Goal: Transaction & Acquisition: Purchase product/service

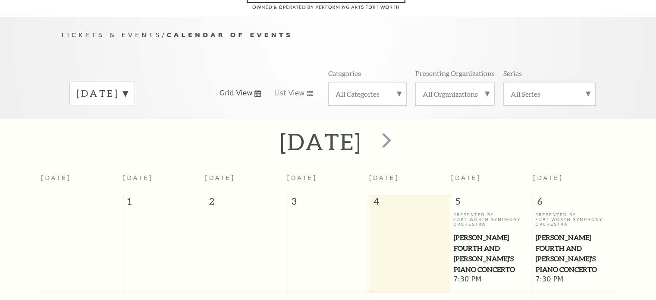
scroll to position [76, 0]
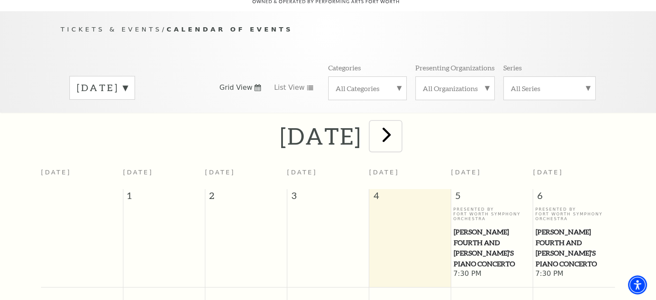
click at [399, 124] on span "next" at bounding box center [387, 134] width 25 height 25
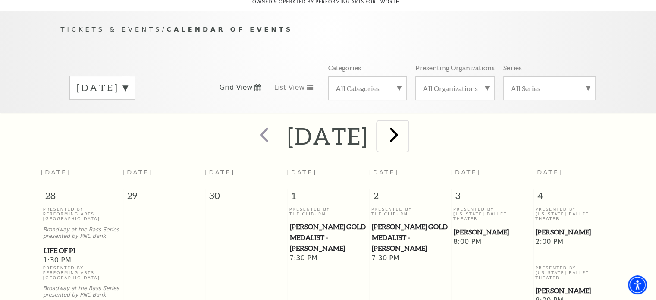
click at [407, 124] on span "next" at bounding box center [394, 134] width 25 height 25
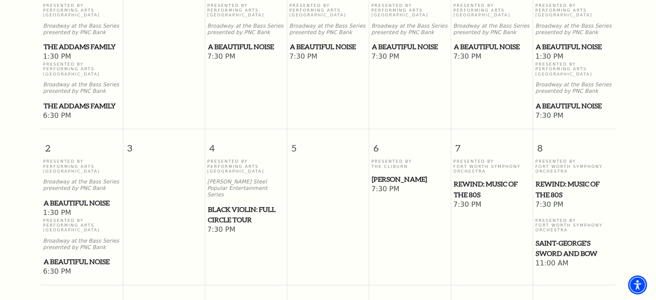
scroll to position [314, 0]
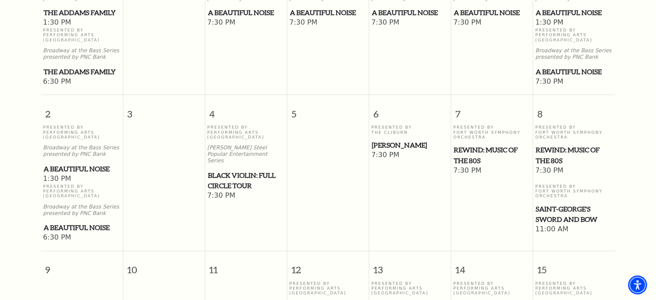
click at [78, 164] on span "A Beautiful Noise" at bounding box center [82, 169] width 77 height 11
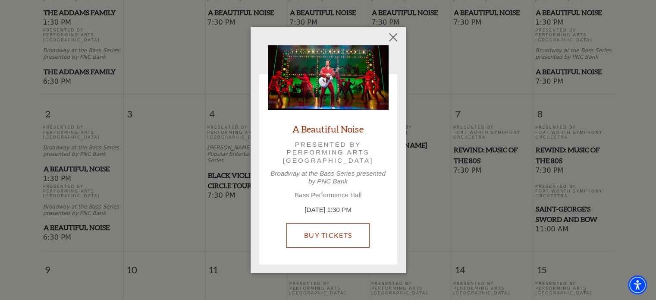
click at [343, 238] on link "Buy Tickets" at bounding box center [328, 235] width 83 height 24
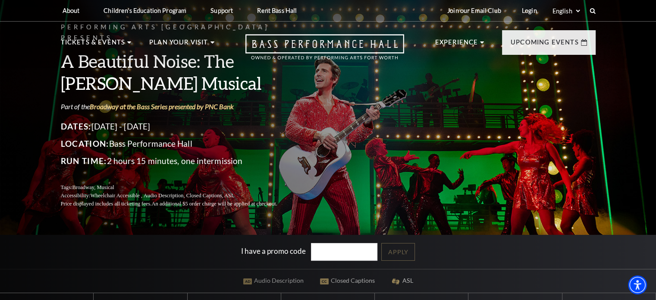
click at [314, 253] on input "I have a promo code" at bounding box center [344, 252] width 66 height 18
type input "SAVE30"
click at [407, 252] on link "Apply" at bounding box center [398, 252] width 34 height 18
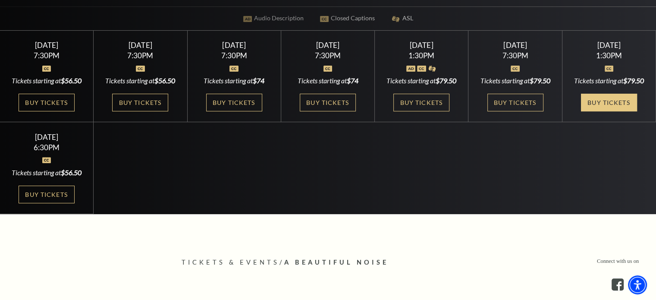
click at [601, 110] on link "Buy Tickets" at bounding box center [609, 103] width 56 height 18
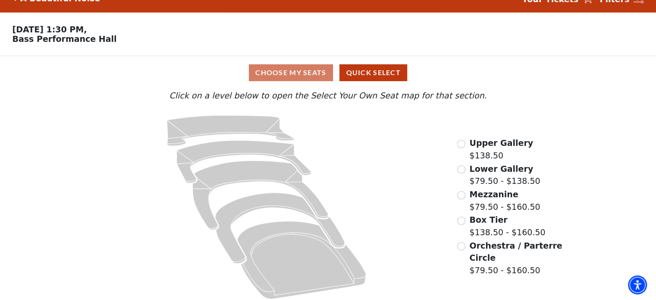
scroll to position [23, 0]
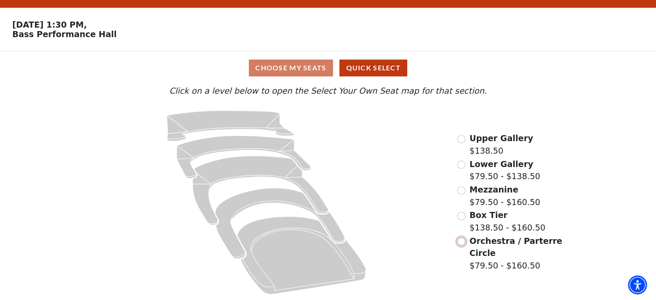
click at [459, 243] on input "Orchestra / Parterre Circle$79.50 - $160.50\a" at bounding box center [461, 241] width 8 height 8
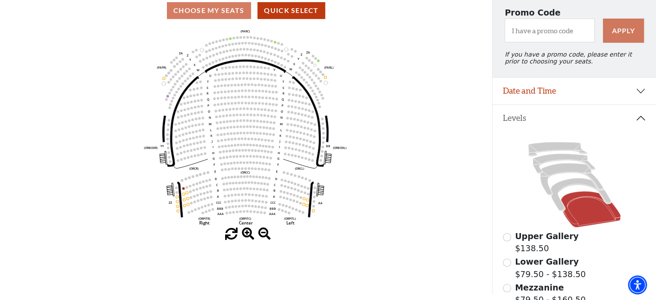
scroll to position [78, 0]
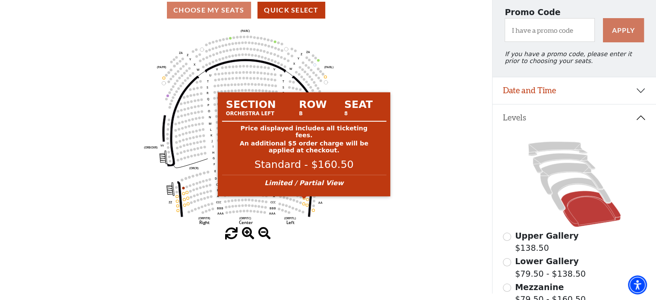
click at [303, 199] on circle at bounding box center [304, 198] width 3 height 3
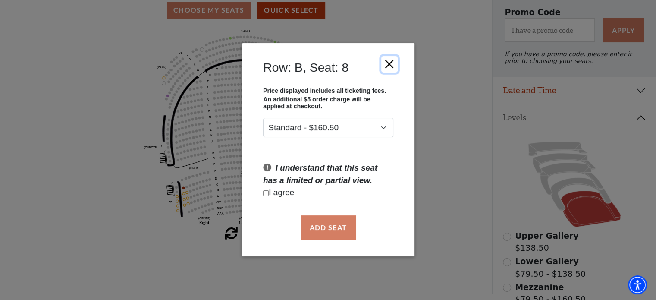
click at [391, 63] on button "Close" at bounding box center [389, 64] width 16 height 16
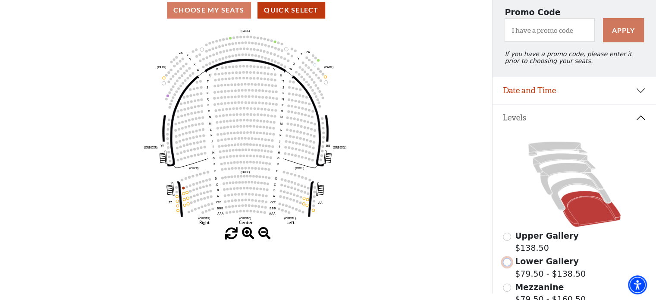
click at [508, 265] on input "Lower Gallery$79.50 - $138.50\a" at bounding box center [507, 262] width 8 height 8
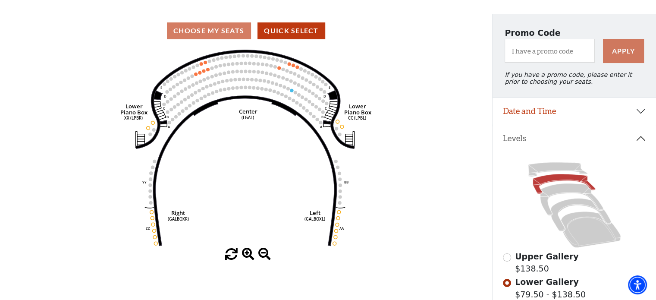
scroll to position [57, 0]
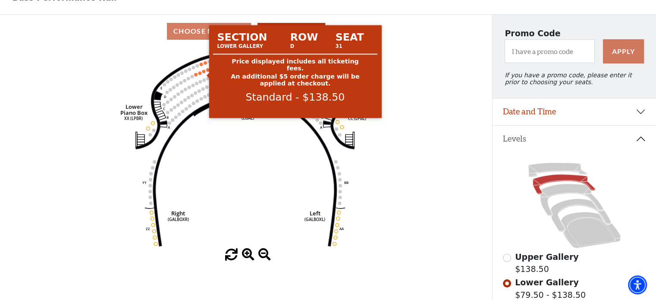
click at [204, 73] on circle at bounding box center [203, 70] width 3 height 3
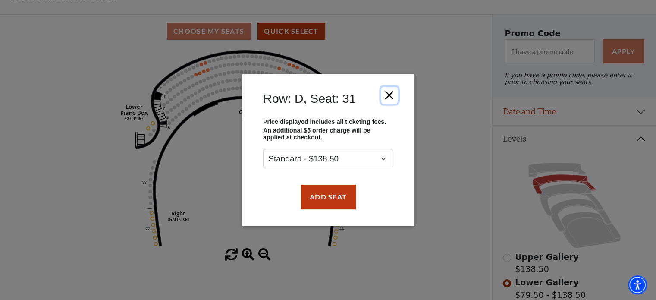
click at [389, 93] on button "Close" at bounding box center [389, 95] width 16 height 16
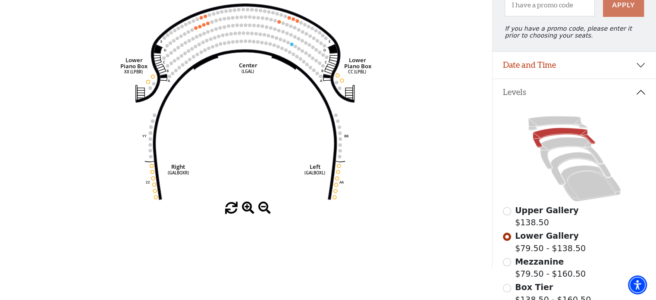
scroll to position [113, 0]
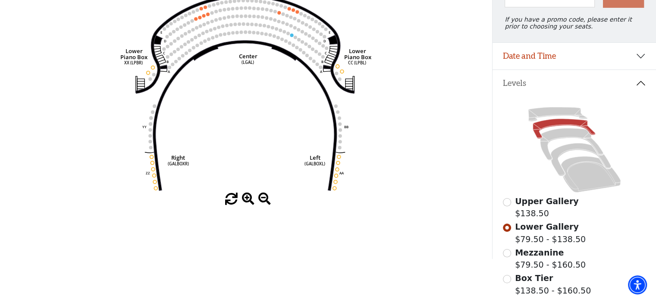
drag, startPoint x: 656, startPoint y: 86, endPoint x: 653, endPoint y: 131, distance: 45.4
click at [653, 131] on div "Levels Upper Gallery $138.50 Lower Gallery $79.50 - $138.50 Mezzanine $79.50 - …" at bounding box center [575, 217] width 164 height 294
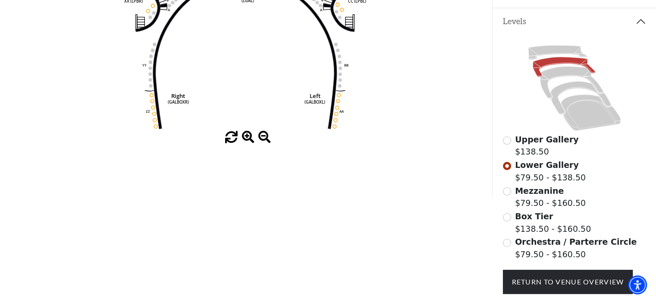
scroll to position [199, 0]
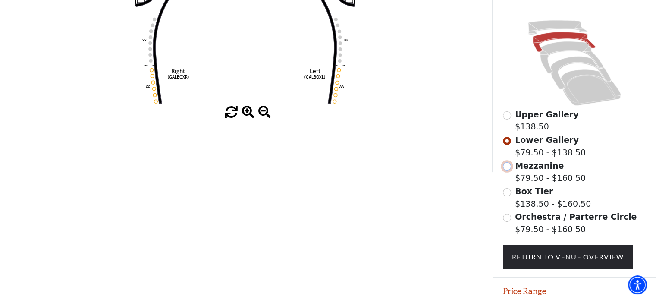
click at [508, 170] on input "Mezzanine$79.50 - $160.50\a" at bounding box center [507, 166] width 8 height 8
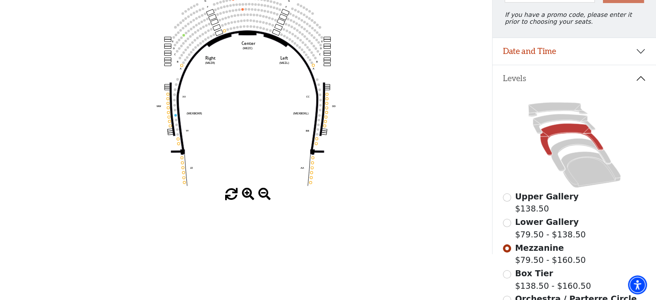
scroll to position [119, 0]
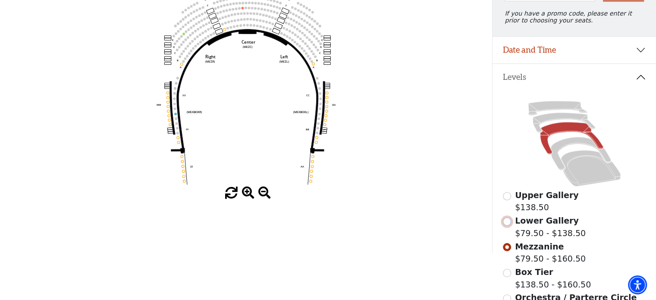
click at [506, 225] on input "Lower Gallery$79.50 - $138.50\a" at bounding box center [507, 222] width 8 height 8
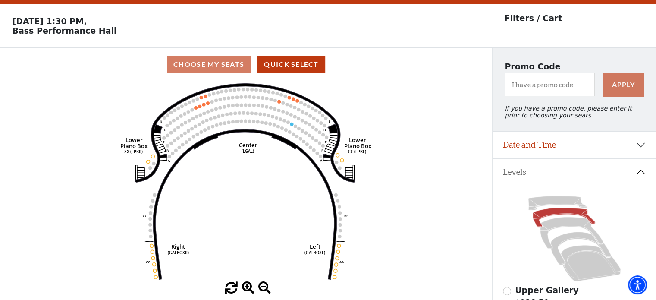
scroll to position [40, 0]
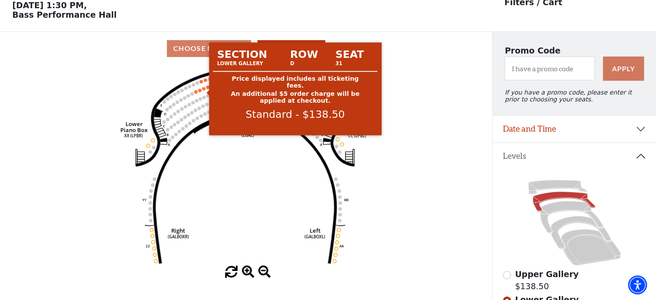
click at [205, 90] on circle at bounding box center [203, 88] width 3 height 3
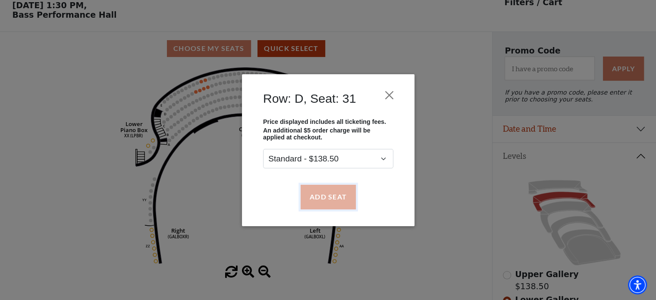
click at [322, 203] on button "Add Seat" at bounding box center [327, 197] width 55 height 24
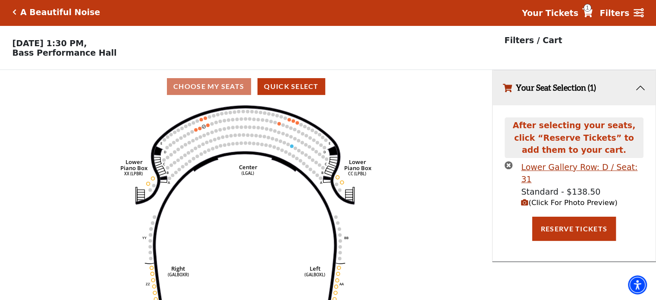
scroll to position [0, 0]
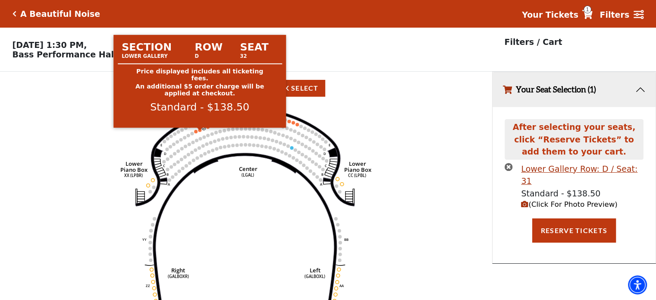
click at [199, 132] on circle at bounding box center [199, 129] width 3 height 3
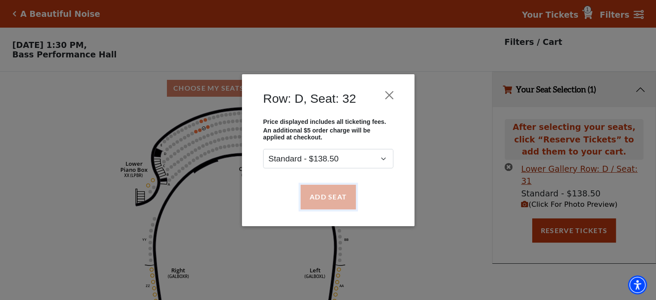
click at [334, 193] on button "Add Seat" at bounding box center [327, 197] width 55 height 24
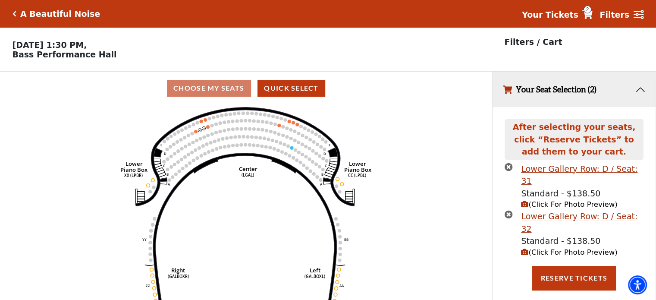
scroll to position [21, 0]
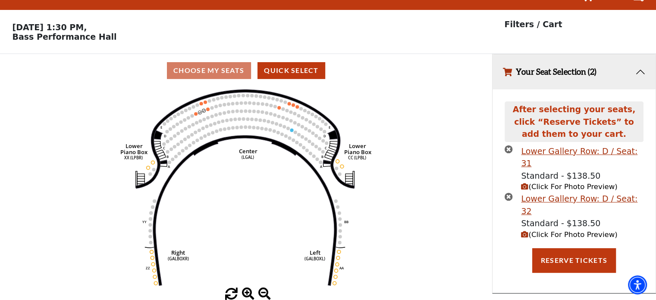
click at [640, 71] on button "Your Seat Selection (2)" at bounding box center [574, 71] width 163 height 35
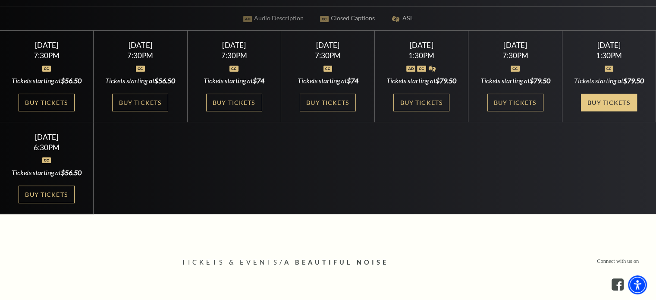
click at [620, 106] on link "Buy Tickets" at bounding box center [609, 103] width 56 height 18
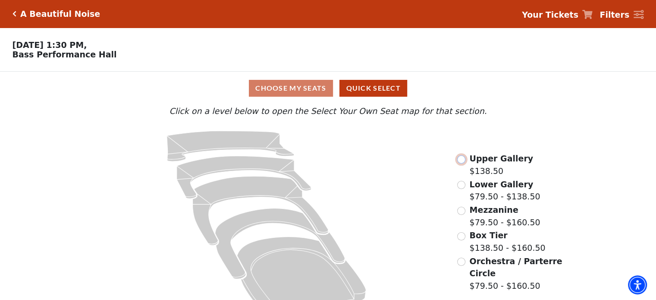
click at [463, 162] on input "Upper Gallery$138.50\a" at bounding box center [461, 159] width 8 height 8
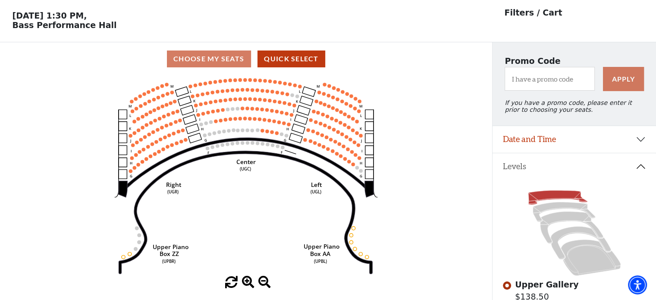
scroll to position [40, 0]
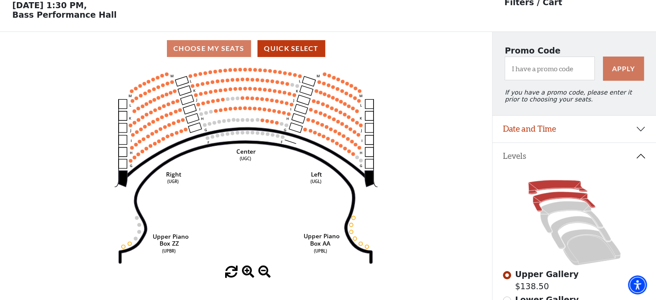
click at [544, 204] on icon at bounding box center [564, 202] width 63 height 20
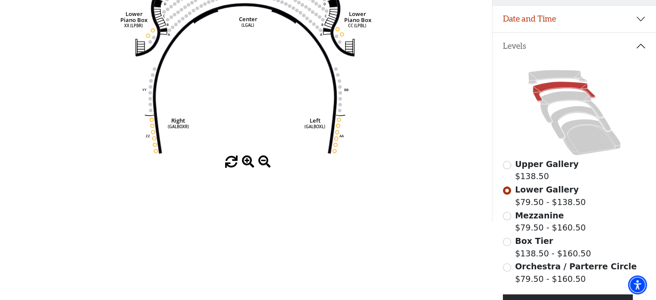
scroll to position [147, 0]
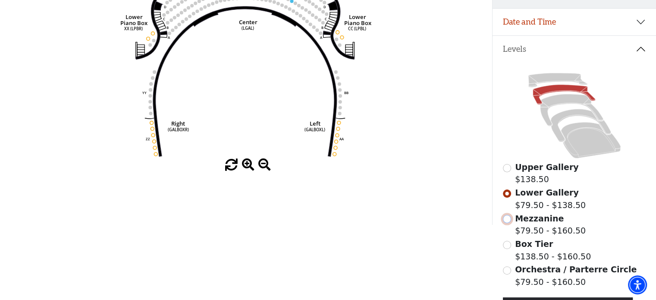
click at [507, 223] on input "Mezzanine$79.50 - $160.50\a" at bounding box center [507, 219] width 8 height 8
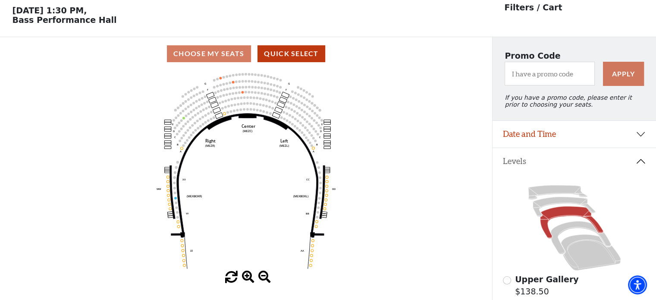
scroll to position [40, 0]
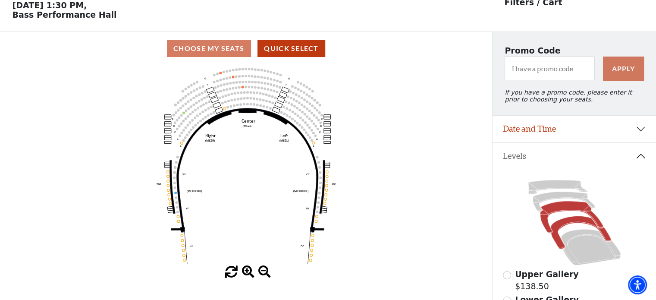
click at [558, 230] on icon at bounding box center [581, 232] width 60 height 33
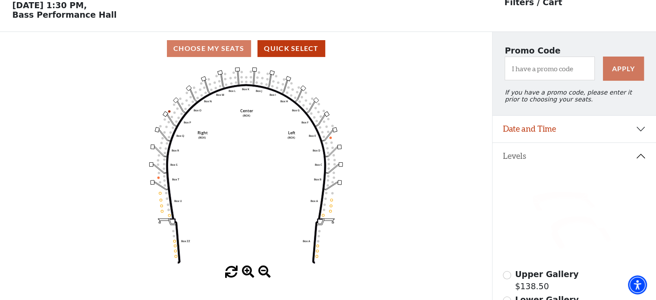
click at [558, 199] on icon at bounding box center [564, 202] width 63 height 20
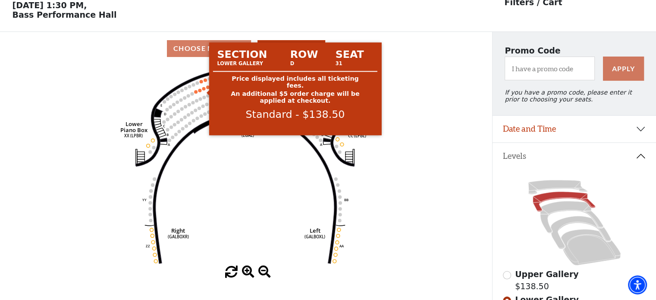
click at [204, 90] on circle at bounding box center [203, 88] width 3 height 3
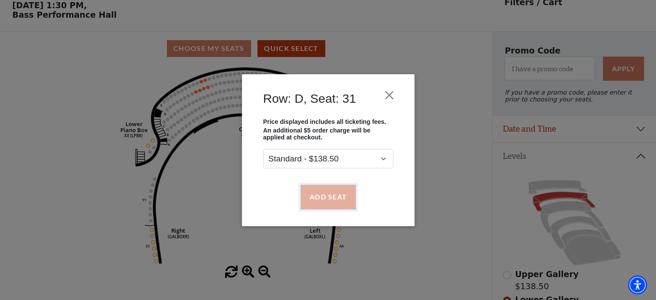
click at [316, 196] on button "Add Seat" at bounding box center [327, 197] width 55 height 24
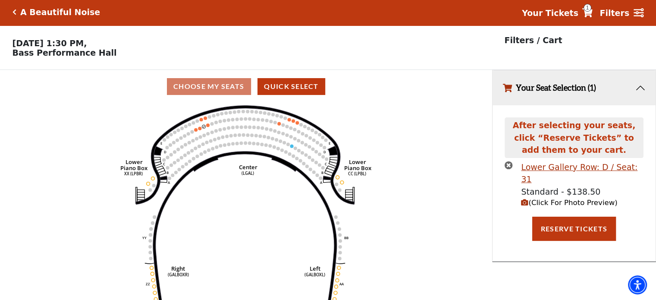
scroll to position [0, 0]
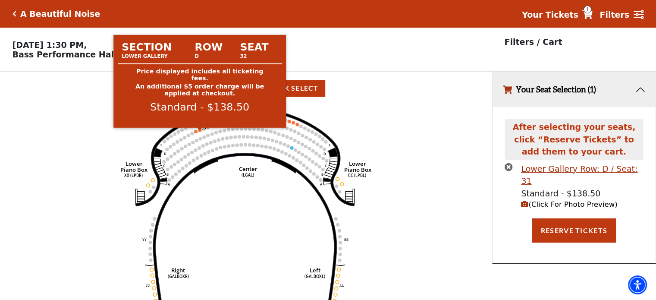
click at [199, 132] on circle at bounding box center [199, 129] width 3 height 3
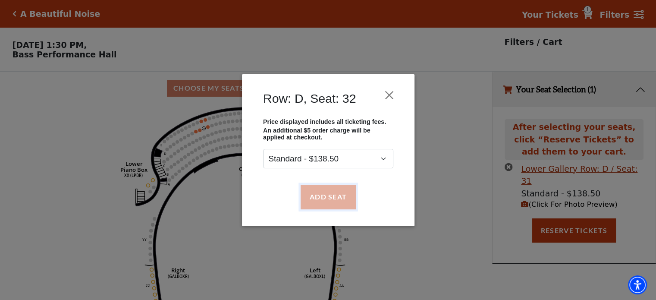
click at [315, 195] on button "Add Seat" at bounding box center [327, 197] width 55 height 24
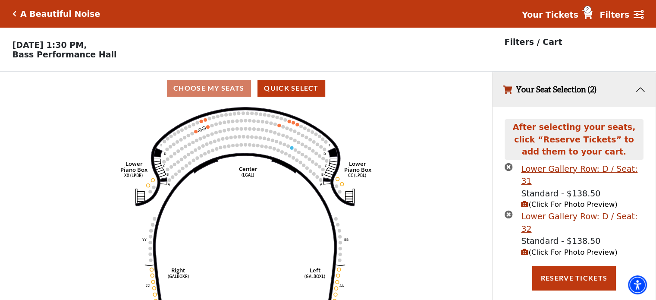
scroll to position [21, 0]
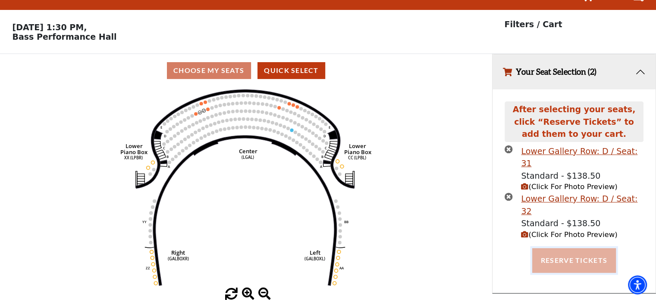
click at [555, 248] on button "Reserve Tickets" at bounding box center [575, 260] width 84 height 24
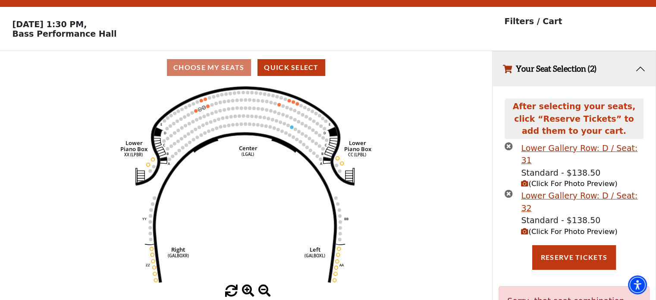
scroll to position [67, 0]
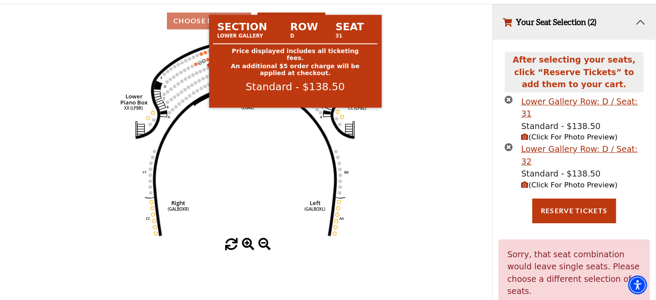
click at [204, 63] on circle at bounding box center [203, 60] width 3 height 3
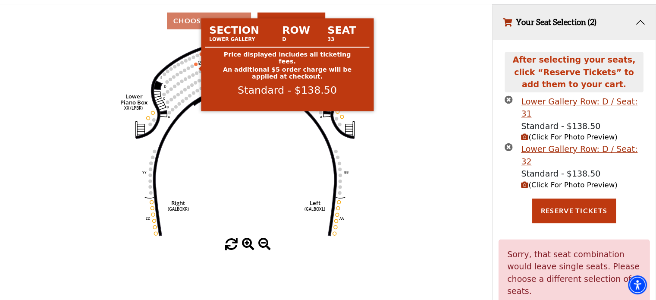
click at [195, 66] on circle at bounding box center [195, 64] width 3 height 3
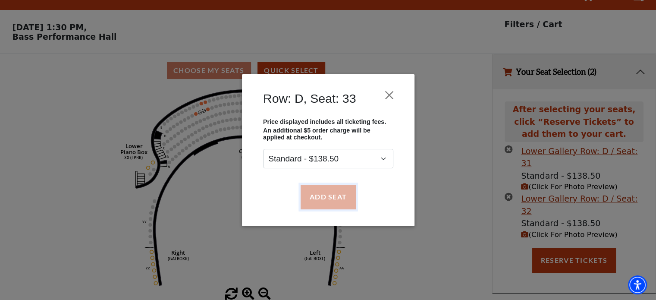
click at [330, 199] on button "Add Seat" at bounding box center [327, 197] width 55 height 24
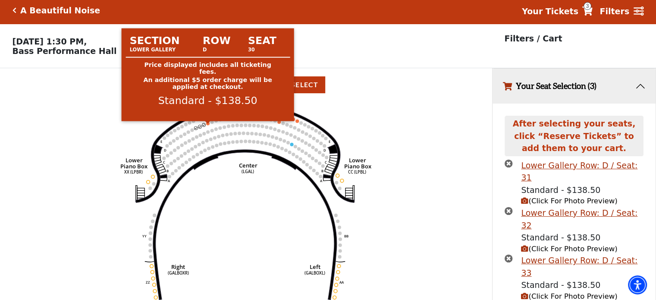
click at [209, 125] on circle at bounding box center [207, 123] width 3 height 3
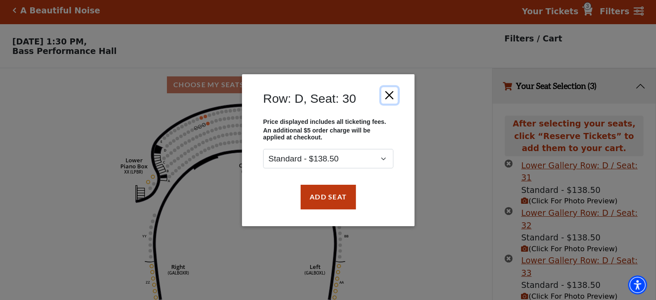
click at [388, 95] on button "Close" at bounding box center [389, 95] width 16 height 16
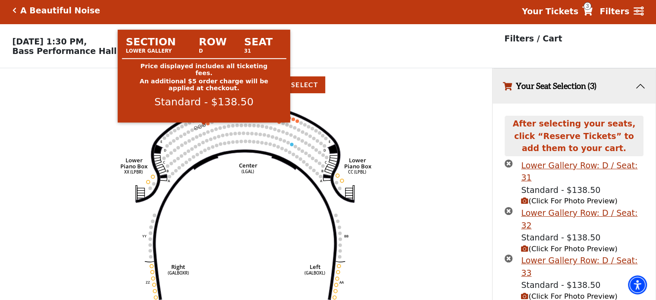
click at [203, 126] on circle at bounding box center [203, 124] width 3 height 3
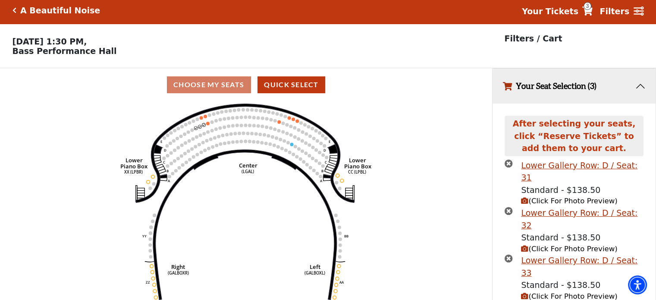
click at [510, 164] on icon "times-circle" at bounding box center [509, 163] width 8 height 8
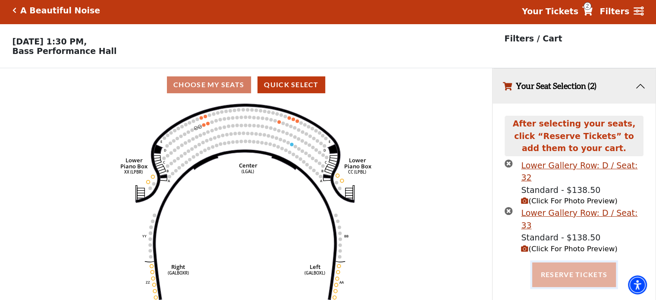
click at [575, 262] on button "Reserve Tickets" at bounding box center [575, 274] width 84 height 24
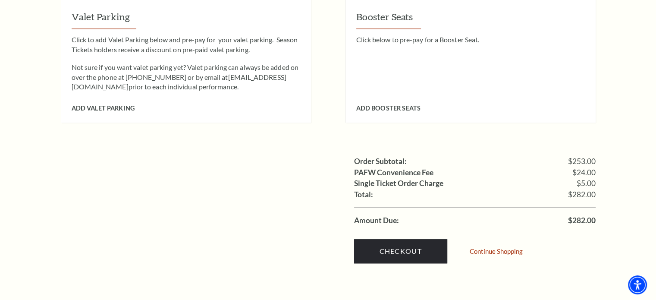
scroll to position [770, 0]
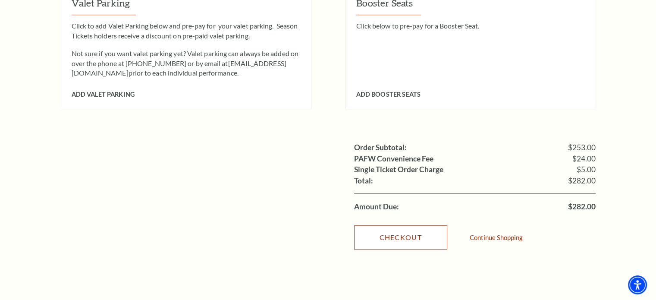
click at [410, 225] on link "Checkout" at bounding box center [400, 237] width 93 height 24
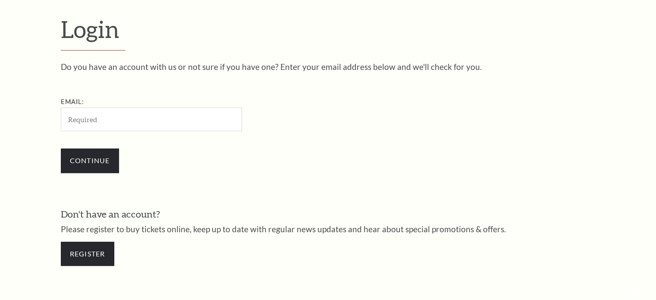
scroll to position [255, 0]
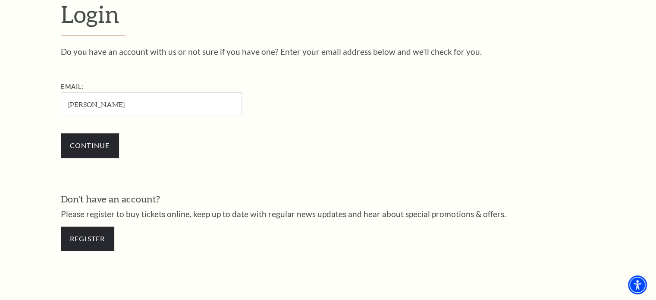
type input "[EMAIL_ADDRESS][DOMAIN_NAME]"
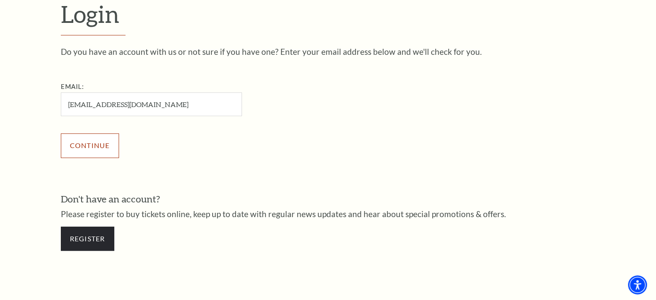
click at [82, 148] on input "Continue" at bounding box center [90, 145] width 58 height 24
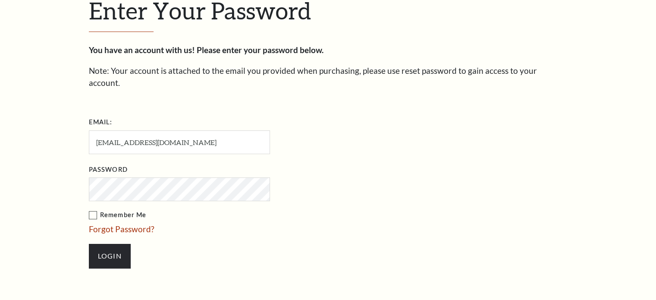
scroll to position [263, 0]
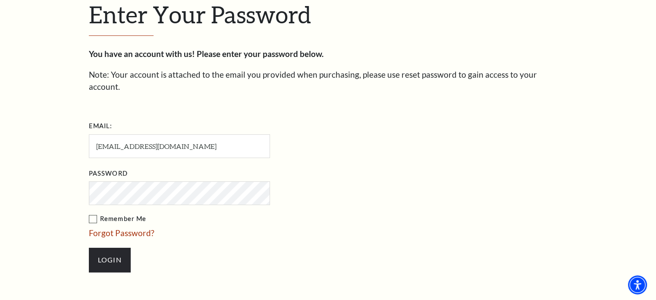
click at [604, 71] on div "Enter Your Password You have an account with us! Please enter your password bel…" at bounding box center [328, 140] width 656 height 392
click at [104, 248] on input "Login" at bounding box center [110, 260] width 42 height 24
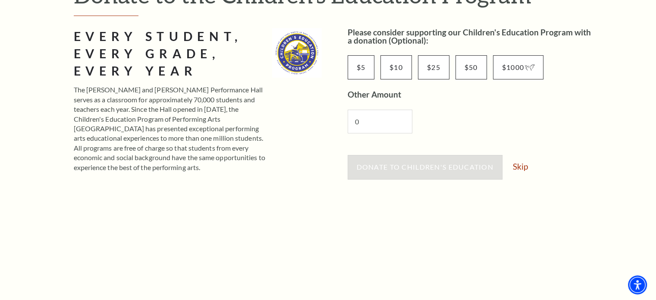
scroll to position [86, 0]
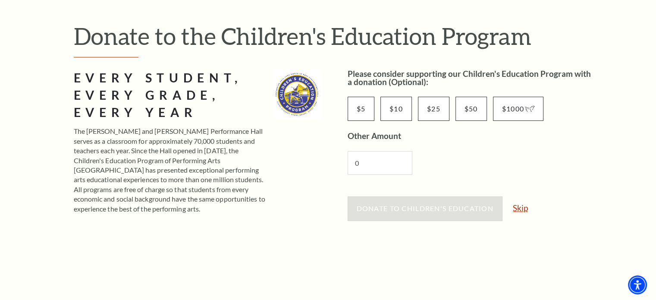
click at [521, 208] on link "Skip" at bounding box center [520, 208] width 15 height 8
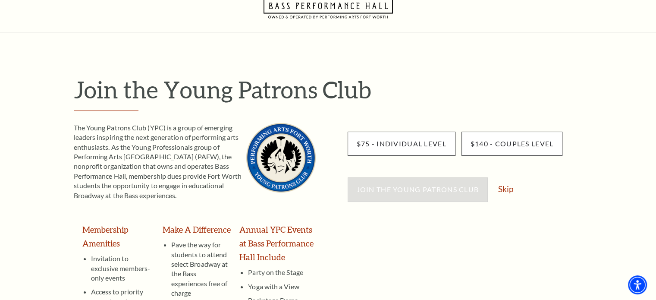
scroll to position [86, 0]
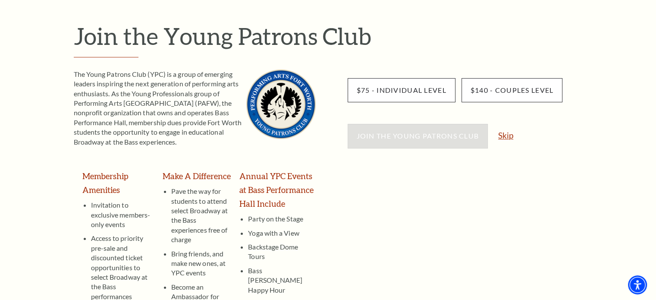
click at [503, 135] on link "Skip" at bounding box center [505, 135] width 15 height 8
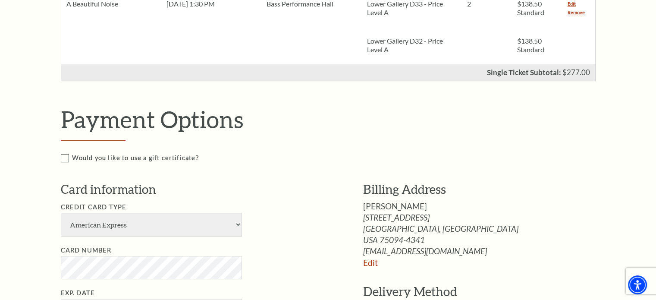
scroll to position [345, 0]
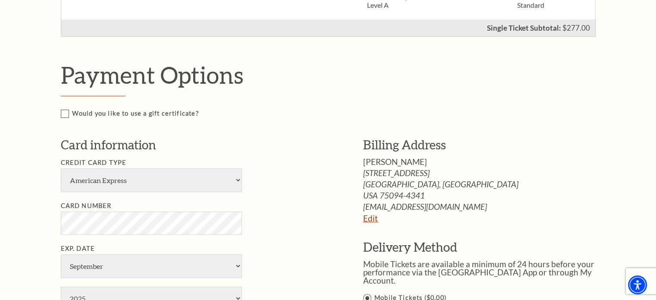
click at [365, 219] on link "Edit" at bounding box center [370, 218] width 15 height 10
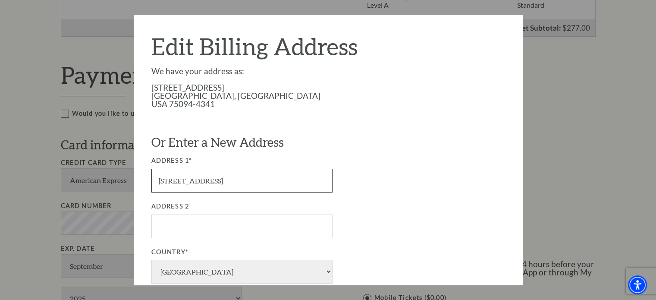
drag, startPoint x: 222, startPoint y: 179, endPoint x: 60, endPoint y: 155, distance: 163.1
click at [61, 155] on div "Payment Options Would you like to use a gift certificate? Gift Certificate Numb…" at bounding box center [338, 241] width 554 height 361
type input "3002 North Point Drive"
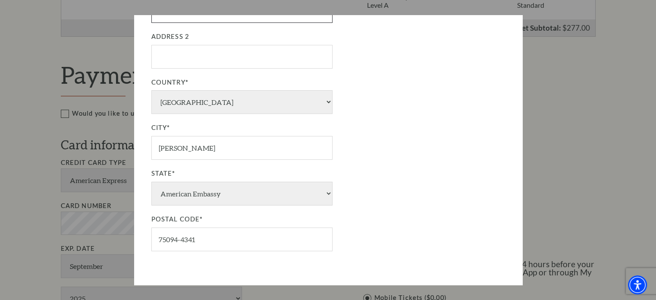
scroll to position [173, 0]
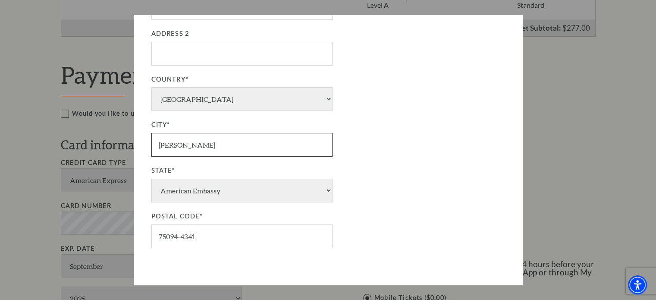
drag, startPoint x: 142, startPoint y: 137, endPoint x: 129, endPoint y: 135, distance: 13.1
click at [129, 135] on div "Payment Options Would you like to use a gift certificate? Gift Certificate Numb…" at bounding box center [338, 241] width 554 height 361
type input "Wylie"
drag, startPoint x: 173, startPoint y: 236, endPoint x: 233, endPoint y: 238, distance: 60.0
click at [233, 238] on input "75094-4341" at bounding box center [241, 236] width 181 height 24
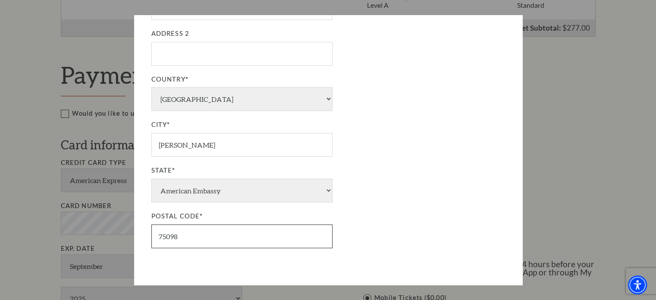
type input "75098"
click at [397, 207] on div "City* Wylie State* American Embassy American Embassy Alaska Alabama Armed Force…" at bounding box center [291, 184] width 281 height 129
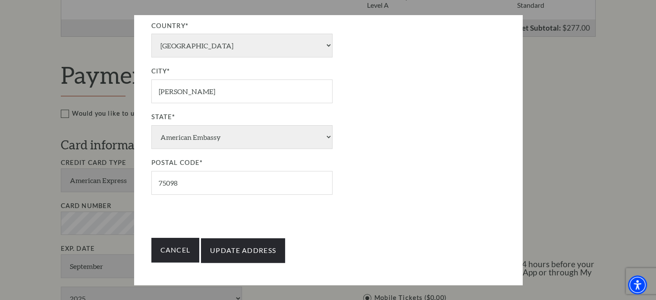
scroll to position [228, 0]
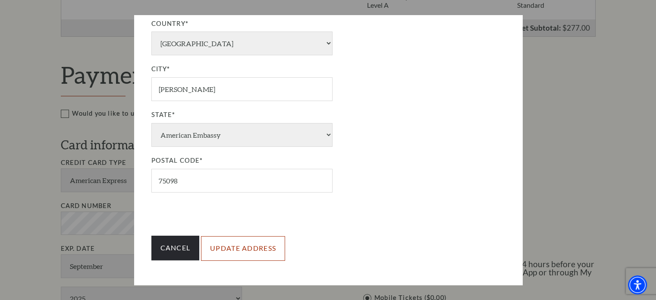
click at [243, 249] on input "Update Address" at bounding box center [243, 248] width 84 height 24
type input "Update Address"
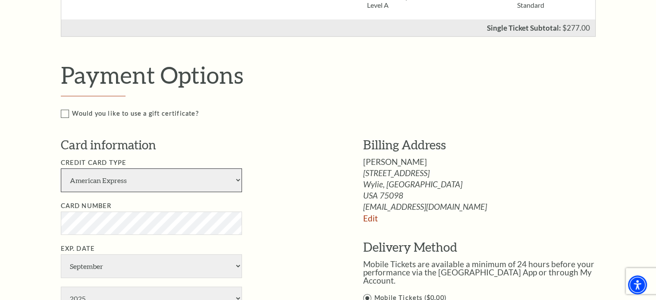
click at [180, 182] on select "American Express Visa Master Card Discover" at bounding box center [151, 180] width 181 height 24
select select "24"
click at [61, 168] on select "American Express Visa Master Card Discover" at bounding box center [151, 180] width 181 height 24
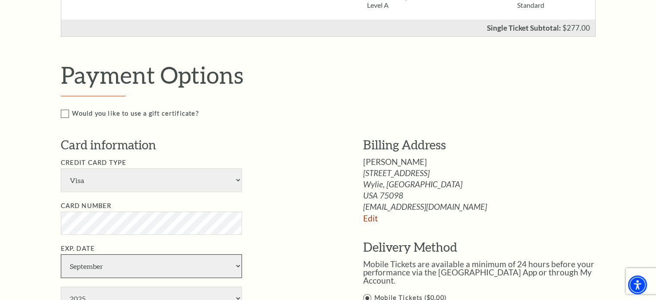
click at [141, 272] on select "January February March April May June July August September October November De…" at bounding box center [151, 266] width 181 height 24
select select "8"
click at [61, 254] on select "January February March April May June July August September October November De…" at bounding box center [151, 266] width 181 height 24
click at [270, 229] on li "Card Number" at bounding box center [199, 218] width 277 height 34
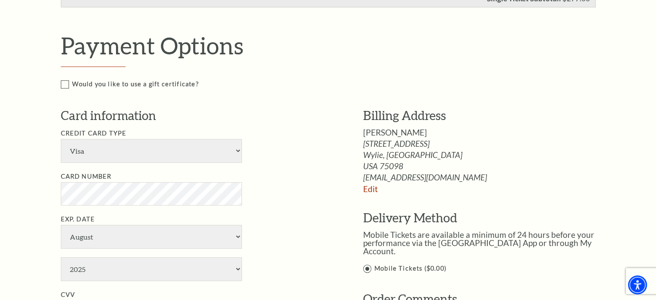
scroll to position [475, 0]
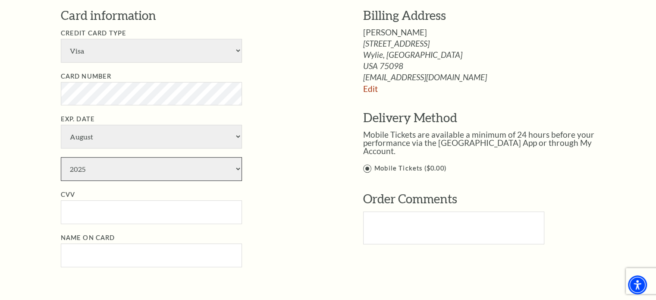
click at [134, 167] on select "2025 2026 2027 2028 2029 2030 2031 2032 2033 2034" at bounding box center [151, 169] width 181 height 24
select select "2026"
click at [61, 157] on select "2025 2026 2027 2028 2029 2030 2031 2032 2033 2034" at bounding box center [151, 169] width 181 height 24
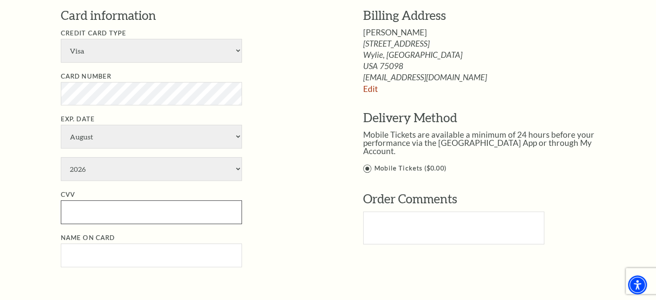
click at [111, 208] on input "CVV" at bounding box center [151, 212] width 181 height 24
type input "865"
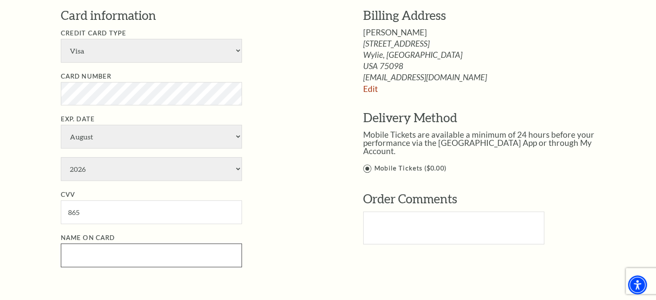
click at [126, 254] on input "Name on Card" at bounding box center [151, 255] width 181 height 24
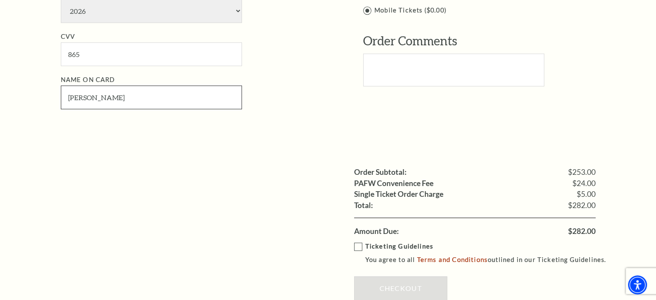
scroll to position [647, 0]
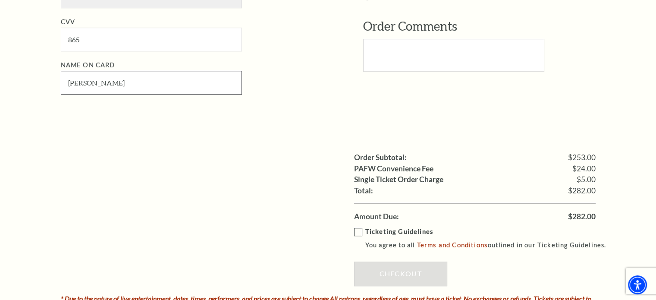
type input "Jennifer DuPlessis"
click at [361, 230] on label "Ticketing Guidelines You agree to all Terms and Conditions outlined in our Tick…" at bounding box center [484, 239] width 260 height 24
click at [0, 0] on input "Ticketing Guidelines You agree to all Terms and Conditions outlined in our Tick…" at bounding box center [0, 0] width 0 height 0
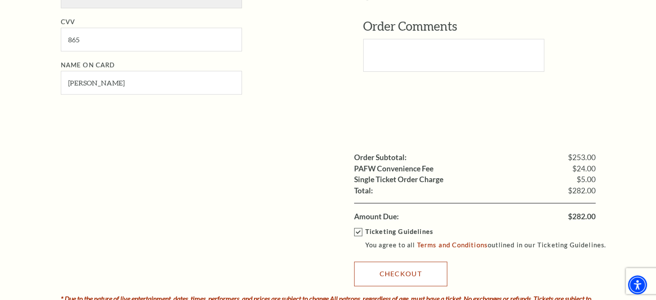
click at [395, 271] on link "Checkout" at bounding box center [400, 274] width 93 height 24
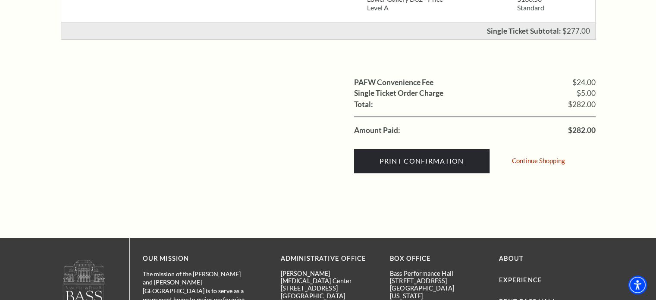
scroll to position [302, 0]
